Goal: Answer question/provide support

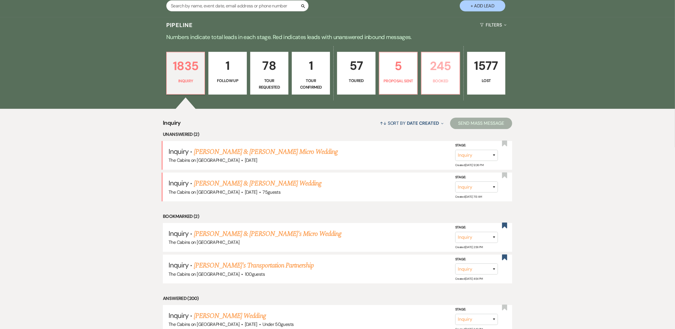
click at [436, 75] on p "245" at bounding box center [440, 65] width 31 height 19
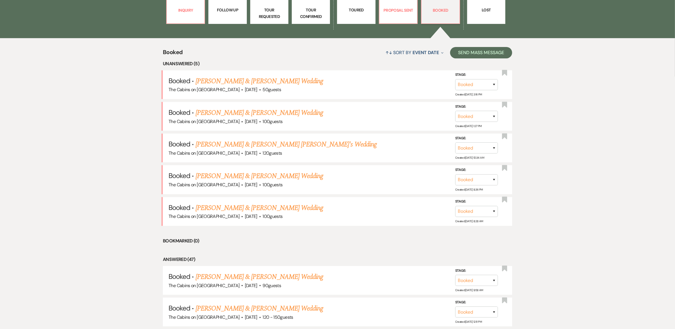
scroll to position [213, 0]
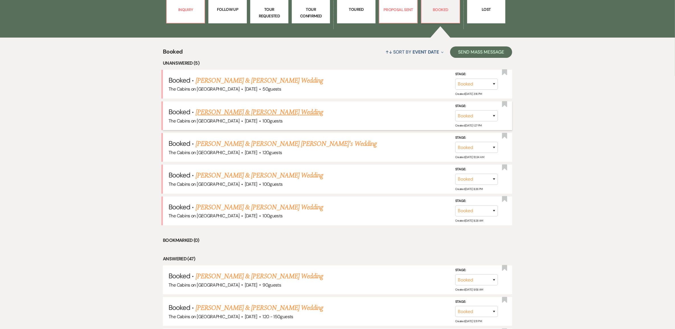
click at [255, 117] on link "[PERSON_NAME] & [PERSON_NAME] Wedding" at bounding box center [258, 112] width 127 height 10
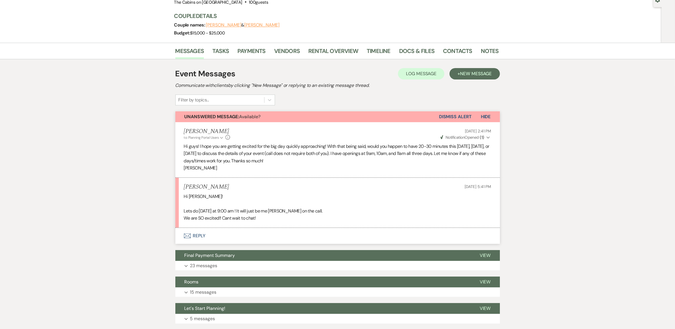
scroll to position [71, 0]
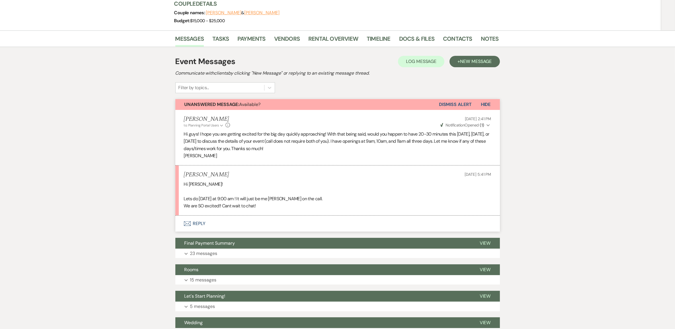
click at [209, 231] on button "Envelope Reply" at bounding box center [337, 223] width 324 height 16
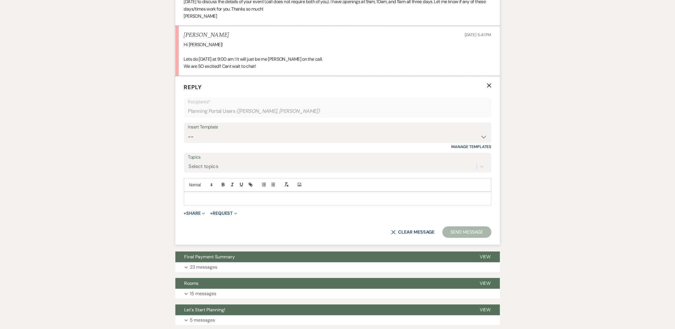
scroll to position [218, 0]
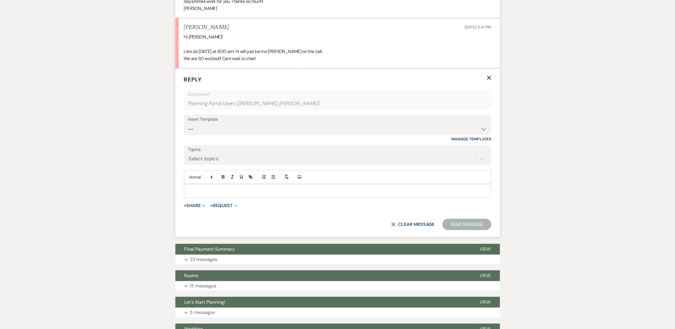
click at [209, 194] on p at bounding box center [337, 190] width 298 height 6
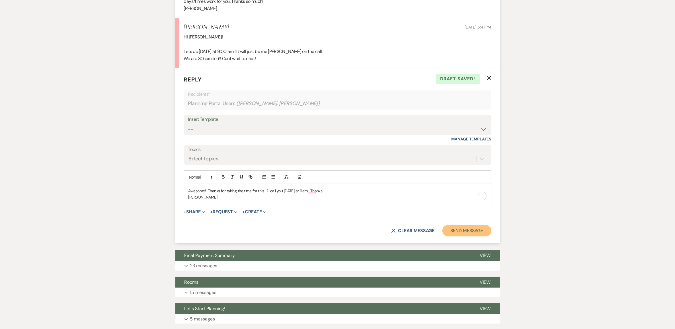
click at [460, 236] on button "Send Message" at bounding box center [466, 230] width 49 height 11
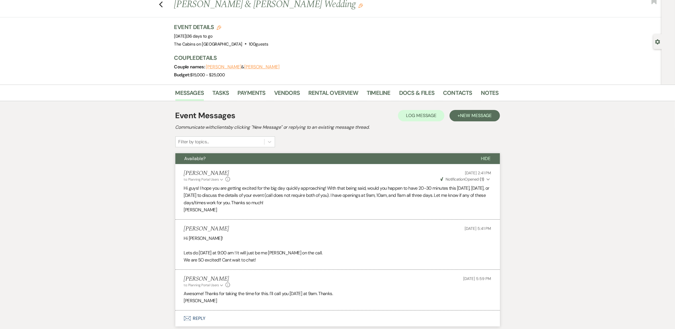
scroll to position [0, 0]
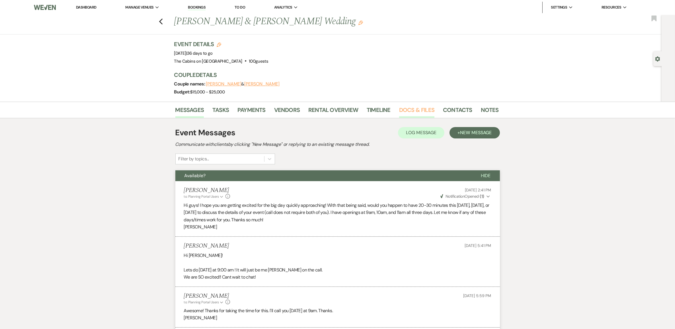
click at [417, 118] on link "Docs & Files" at bounding box center [416, 111] width 35 height 13
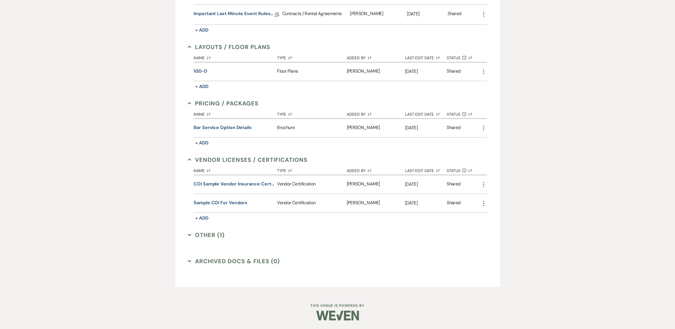
scroll to position [364, 0]
click at [214, 239] on button "Other (1) Expand" at bounding box center [206, 234] width 37 height 9
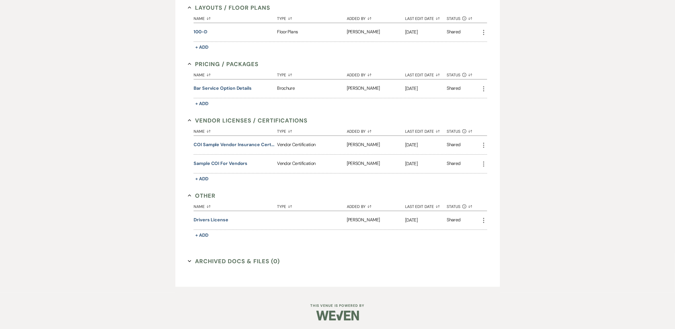
scroll to position [435, 0]
click at [225, 223] on button "Drivers license" at bounding box center [210, 219] width 35 height 7
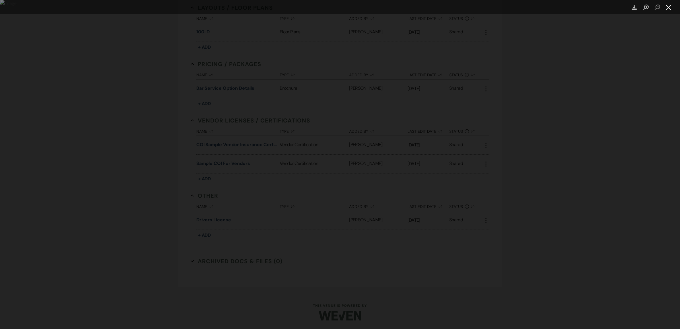
click at [671, 7] on button "Close lightbox" at bounding box center [668, 8] width 11 height 10
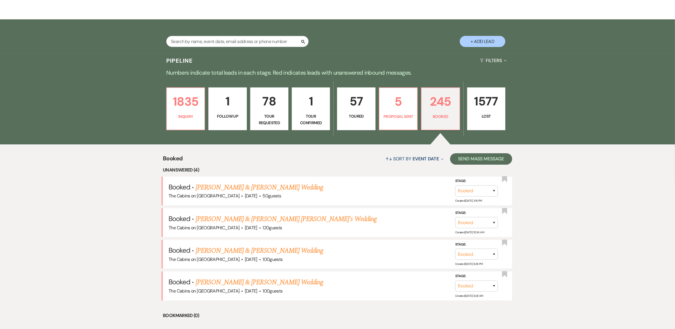
scroll to position [36, 0]
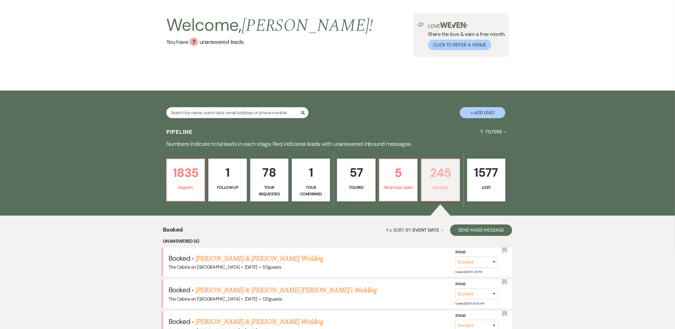
click at [435, 182] on p "245" at bounding box center [440, 172] width 31 height 19
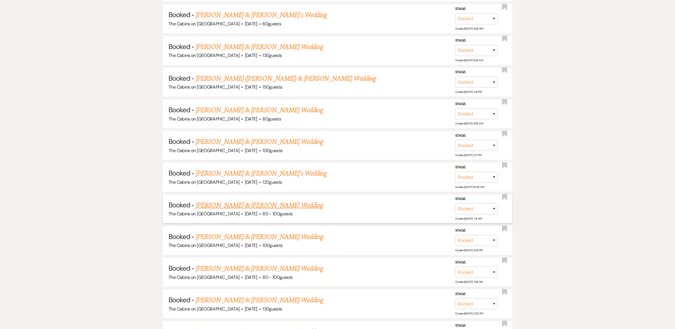
scroll to position [533, 0]
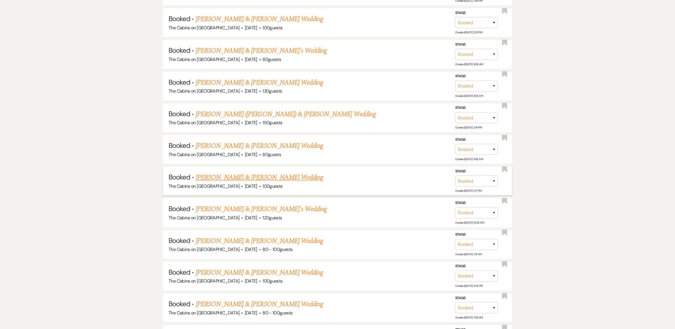
click at [274, 182] on link "[PERSON_NAME] & [PERSON_NAME] Wedding" at bounding box center [258, 177] width 127 height 10
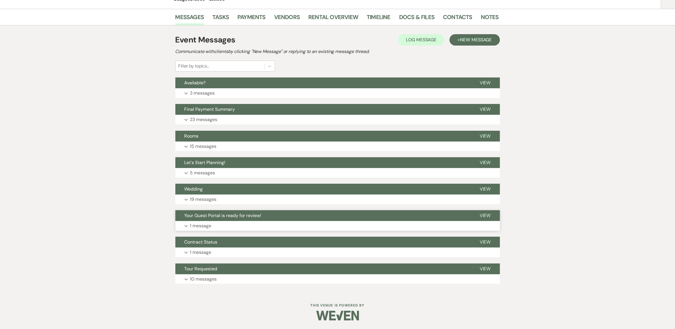
scroll to position [92, 0]
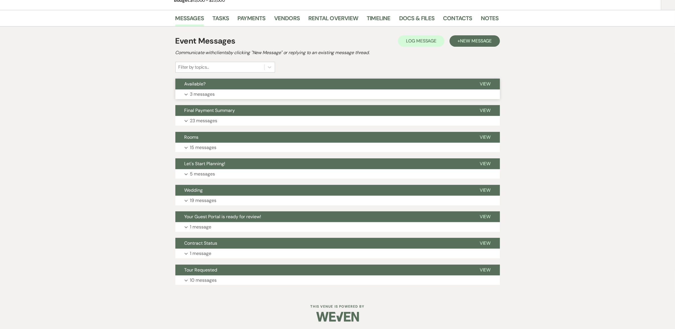
click at [205, 98] on p "3 messages" at bounding box center [202, 93] width 25 height 7
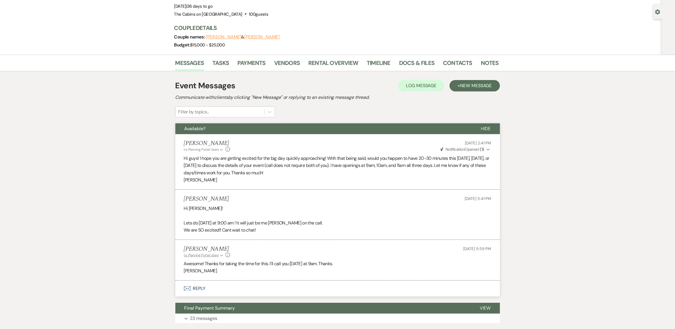
scroll to position [0, 0]
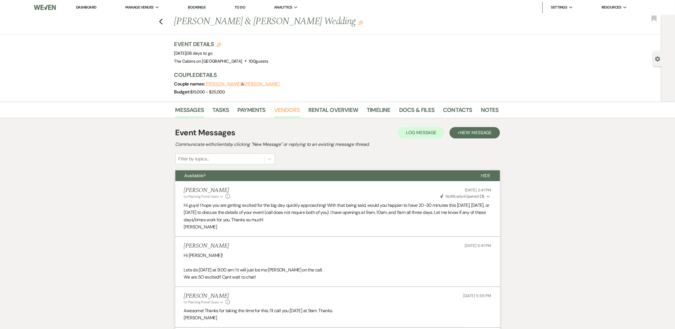
click at [290, 117] on link "Vendors" at bounding box center [287, 111] width 26 height 13
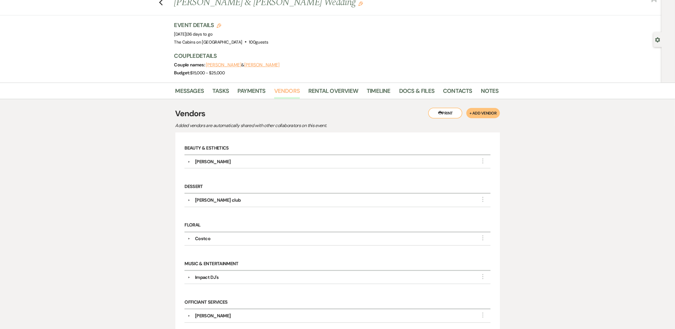
scroll to position [18, 0]
click at [416, 99] on link "Docs & Files" at bounding box center [416, 93] width 35 height 13
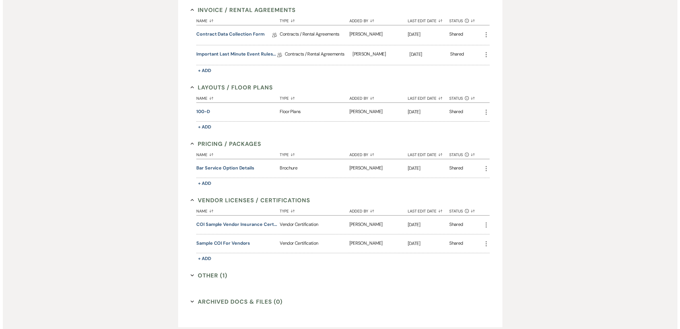
scroll to position [320, 0]
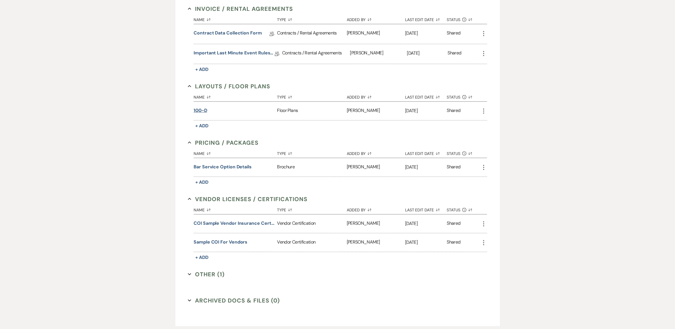
click at [198, 114] on button "100-D" at bounding box center [200, 110] width 14 height 7
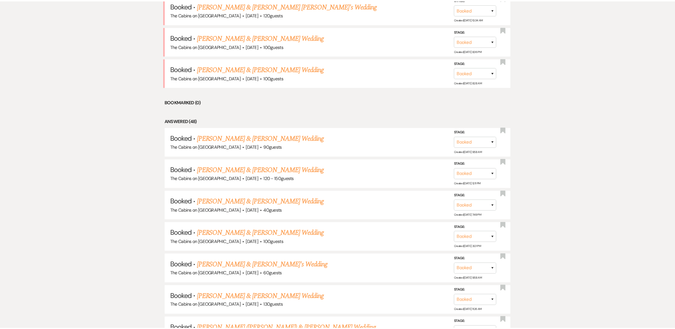
scroll to position [533, 0]
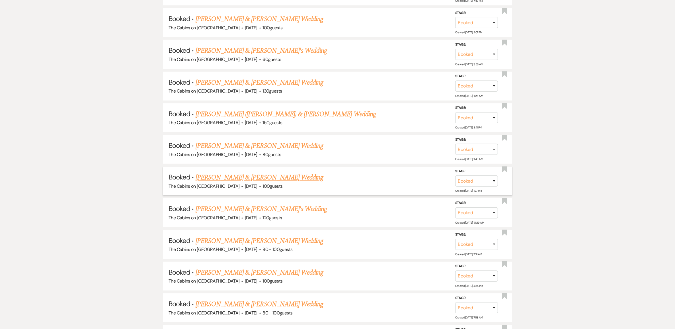
click at [247, 182] on link "[PERSON_NAME] & [PERSON_NAME] Wedding" at bounding box center [258, 177] width 127 height 10
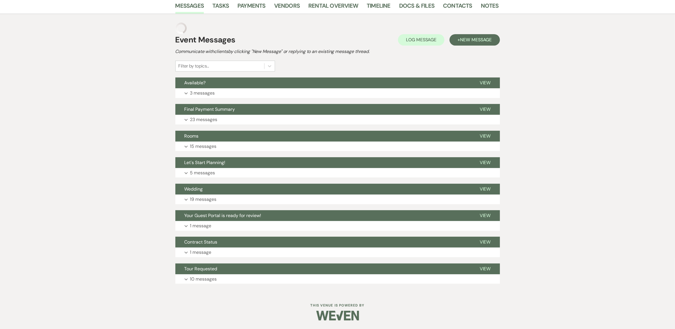
scroll to position [163, 0]
